Goal: Manage account settings

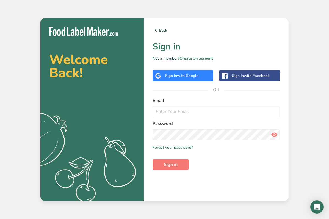
click at [183, 74] on span "with Google" at bounding box center [187, 75] width 21 height 5
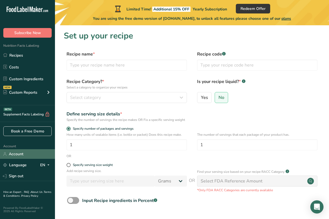
click at [15, 154] on link "Account" at bounding box center [27, 154] width 55 height 10
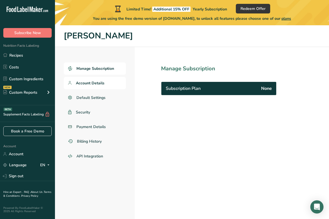
click at [100, 84] on span "Account Details" at bounding box center [90, 83] width 29 height 6
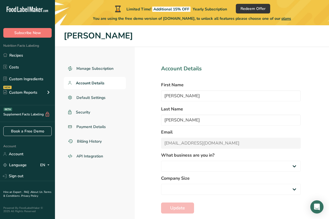
select select
